Goal: Task Accomplishment & Management: Use online tool/utility

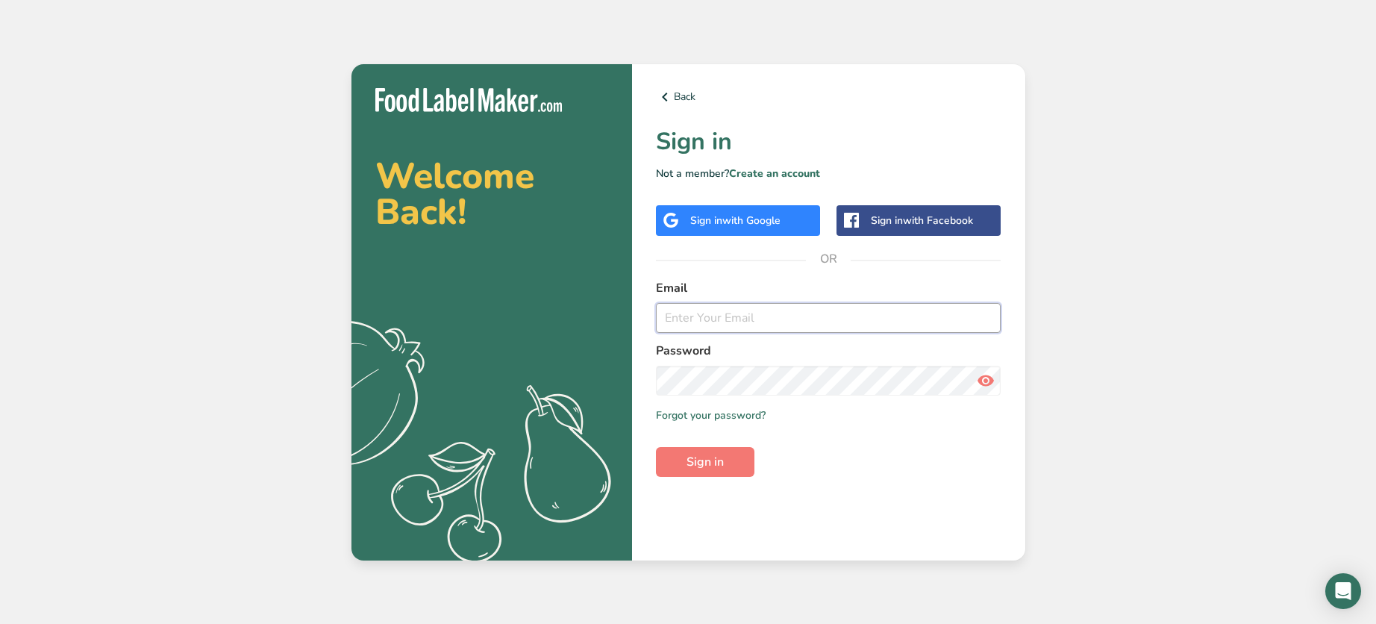
click at [755, 325] on input "email" at bounding box center [829, 318] width 346 height 30
type input "[EMAIL_ADDRESS][DOMAIN_NAME]"
click at [656, 447] on button "Sign in" at bounding box center [705, 462] width 99 height 30
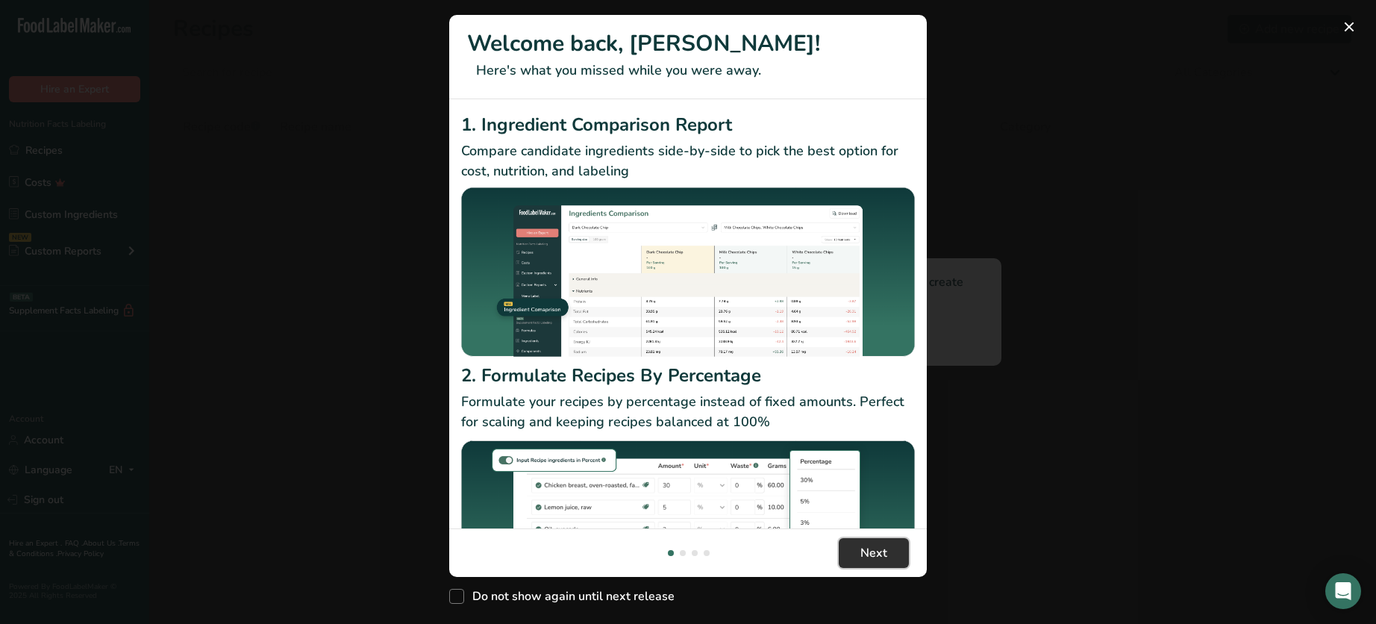
click at [892, 562] on button "Next" at bounding box center [874, 553] width 70 height 30
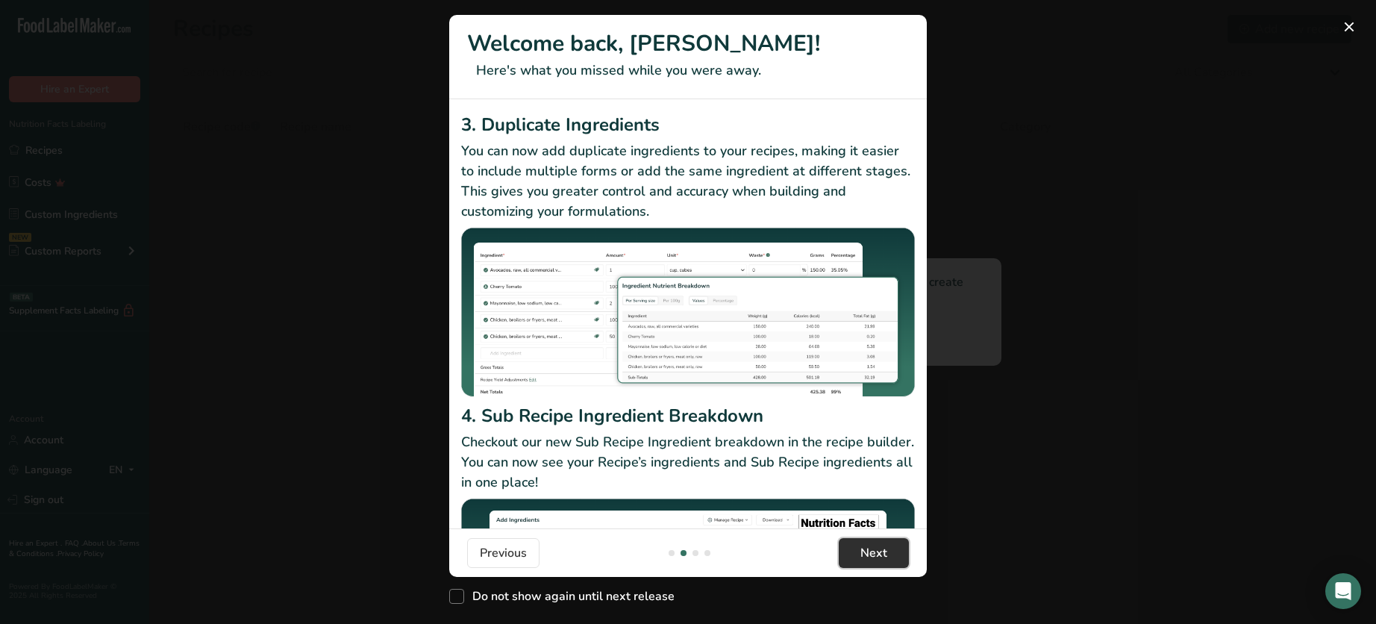
click at [892, 562] on button "Next" at bounding box center [874, 553] width 70 height 30
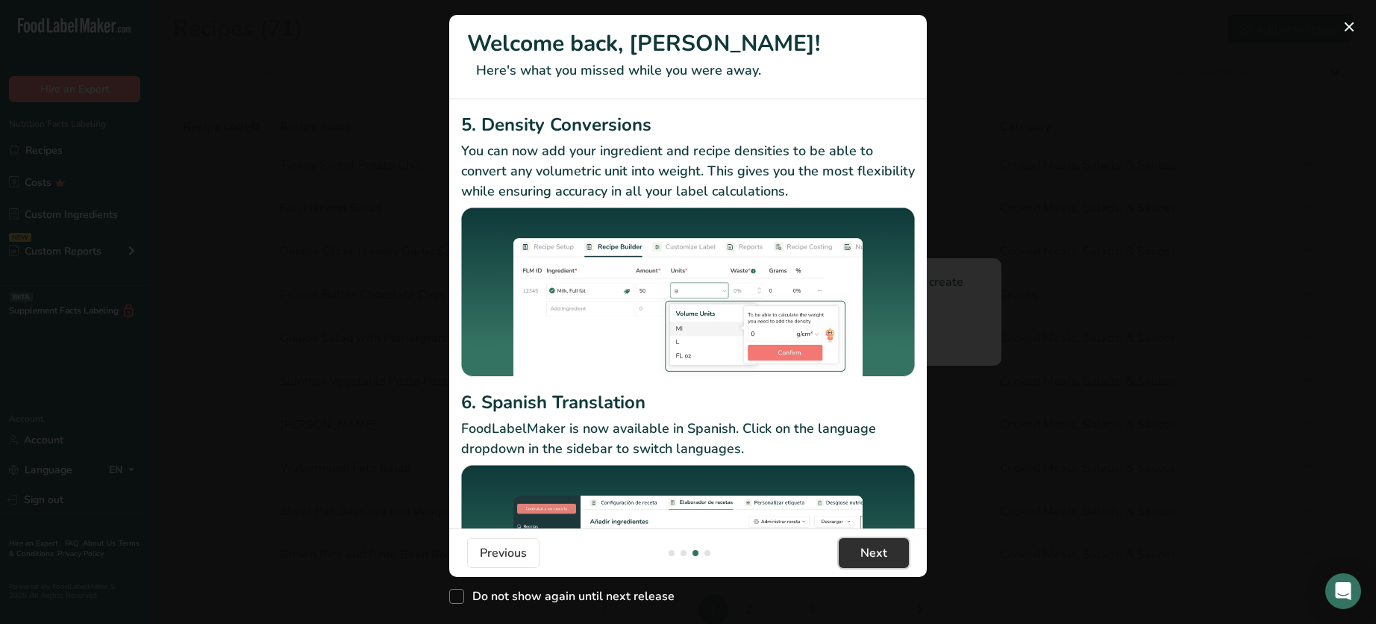
click at [892, 562] on button "Next" at bounding box center [874, 553] width 70 height 30
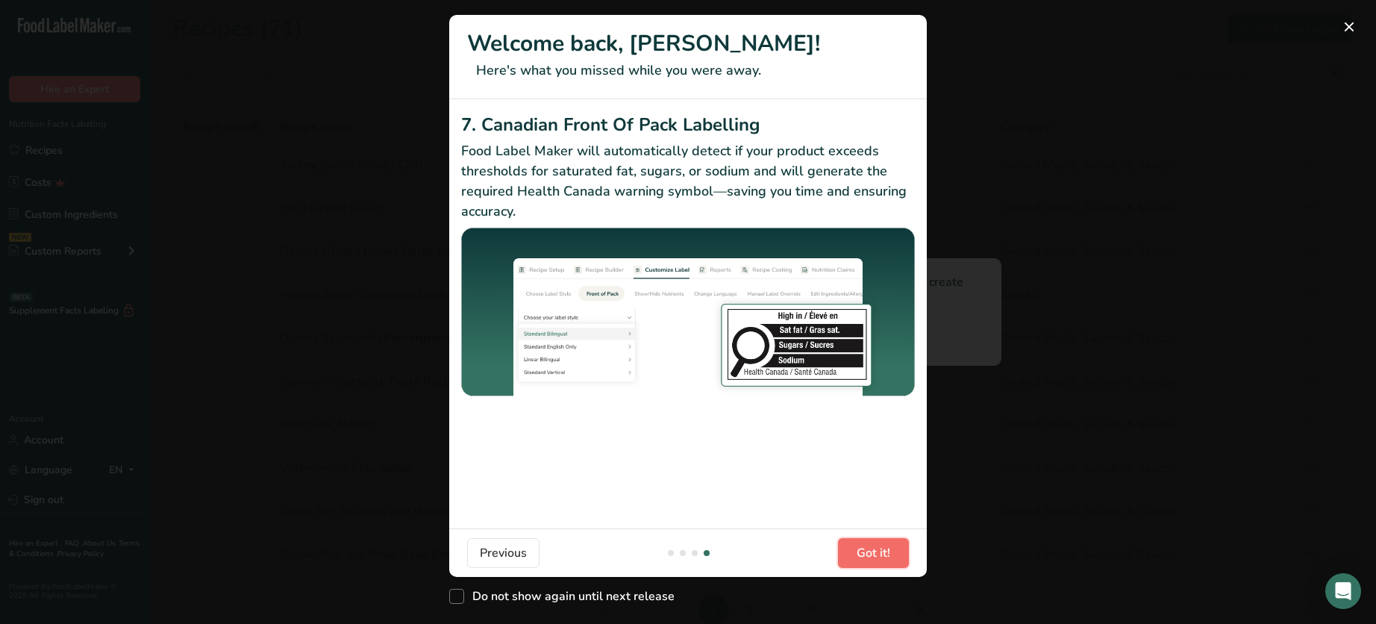
click at [892, 562] on button "Got it!" at bounding box center [873, 553] width 71 height 30
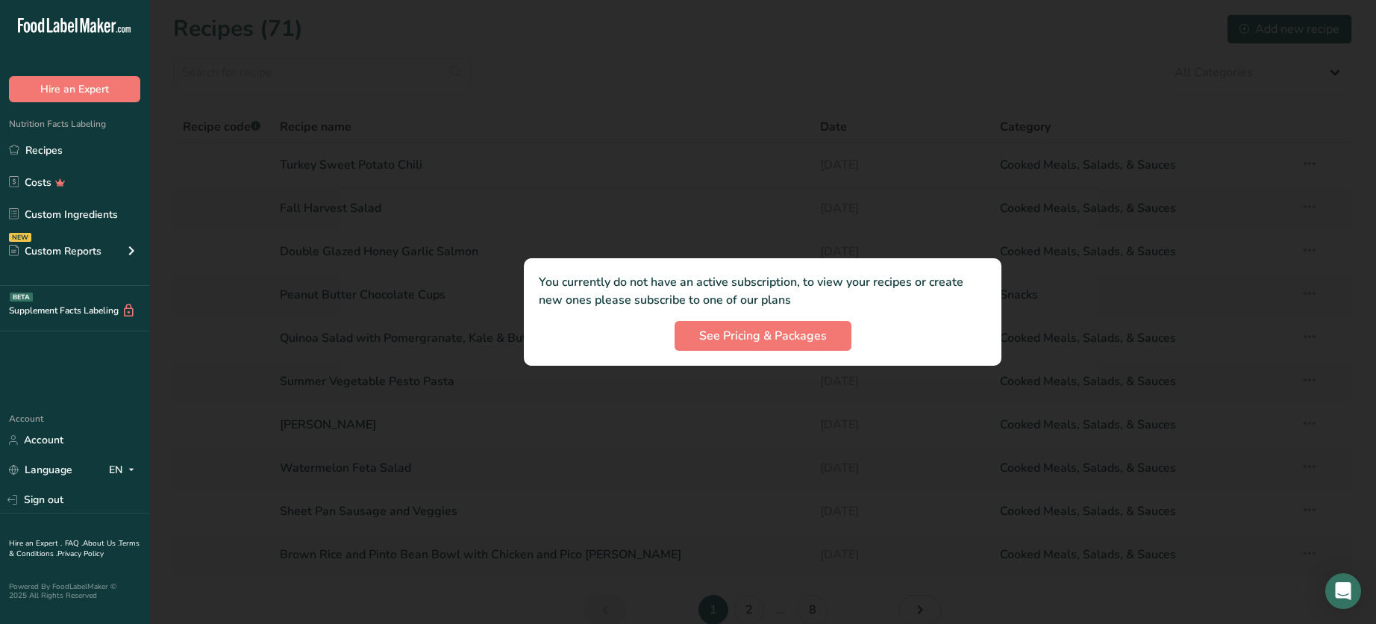
click at [829, 401] on div at bounding box center [762, 312] width 1227 height 624
